Goal: Information Seeking & Learning: Learn about a topic

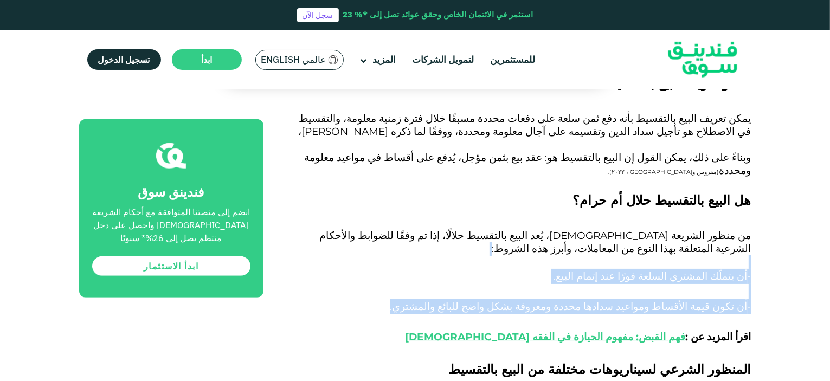
drag, startPoint x: 472, startPoint y: 268, endPoint x: 750, endPoint y: 227, distance: 281.2
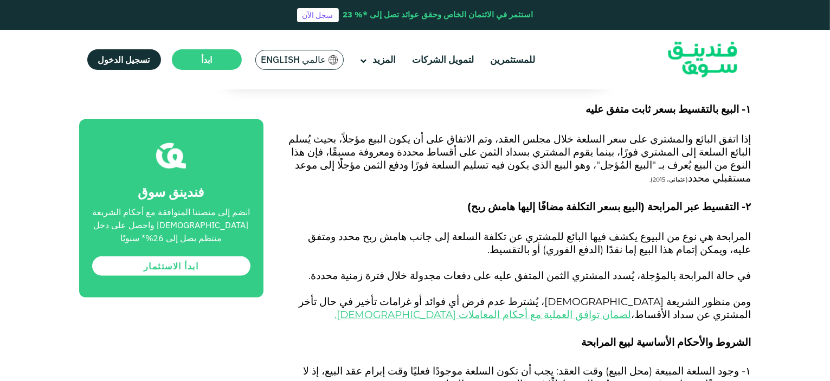
scroll to position [1019, 0]
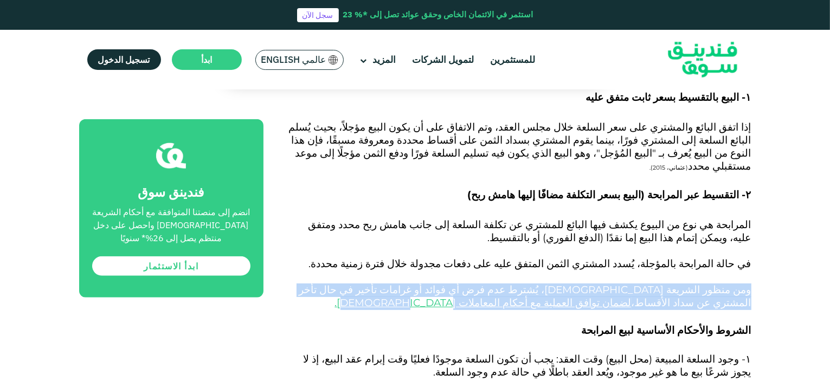
drag, startPoint x: 648, startPoint y: 252, endPoint x: 761, endPoint y: 234, distance: 113.6
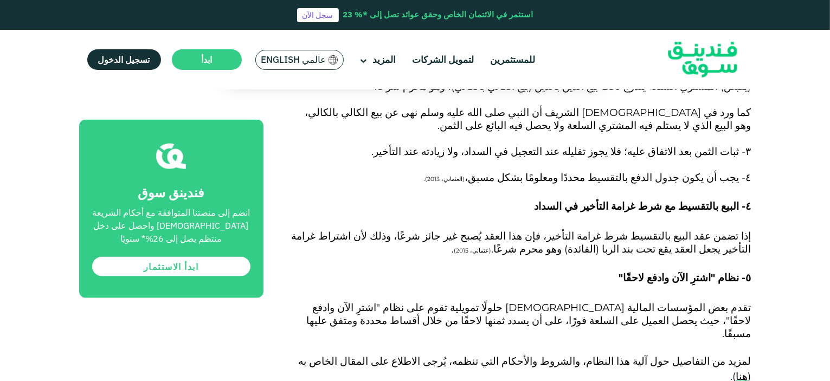
scroll to position [1589, 0]
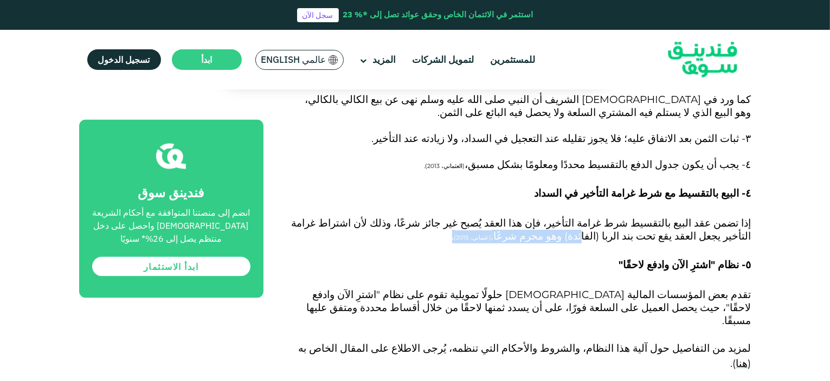
drag, startPoint x: 608, startPoint y: 190, endPoint x: 722, endPoint y: 184, distance: 114.0
click at [722, 217] on p "إذا تضمن عقد البيع بالتقسيط شرط غرامة التأخير، فإن هذا العقد يُصبح غير جائز شرع…" at bounding box center [520, 236] width 464 height 39
click at [700, 217] on p "إذا تضمن عقد البيع بالتقسيط شرط غرامة التأخير، فإن هذا العقد يُصبح غير جائز شرع…" at bounding box center [520, 236] width 464 height 39
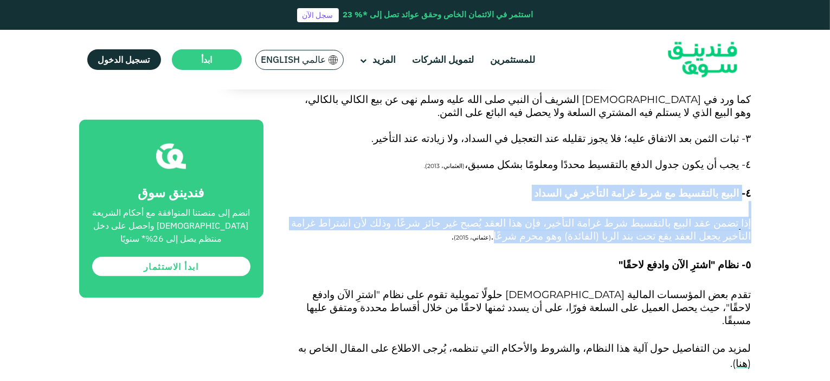
drag, startPoint x: 655, startPoint y: 184, endPoint x: 742, endPoint y: 142, distance: 96.8
copy div "البيع بالتقسيط مع شرط غرامة التأخير في السداد إذا تضمن عقد البيع بالتقسيط شرط غ…"
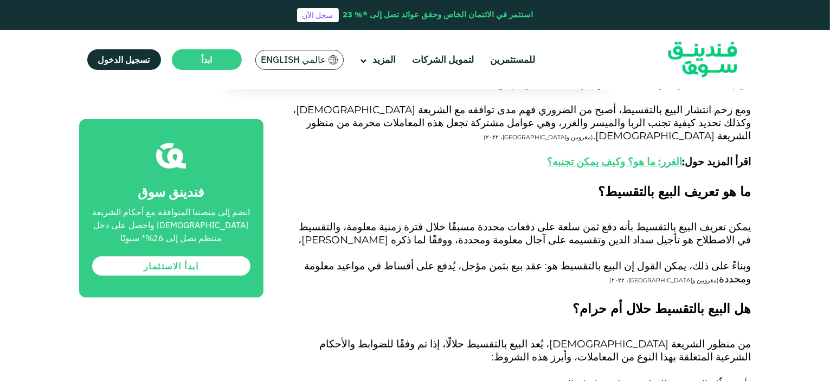
scroll to position [0, 0]
